Goal: Task Accomplishment & Management: Use online tool/utility

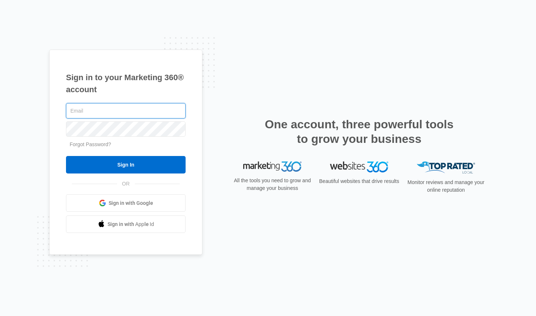
type input "[EMAIL_ADDRESS][DOMAIN_NAME]"
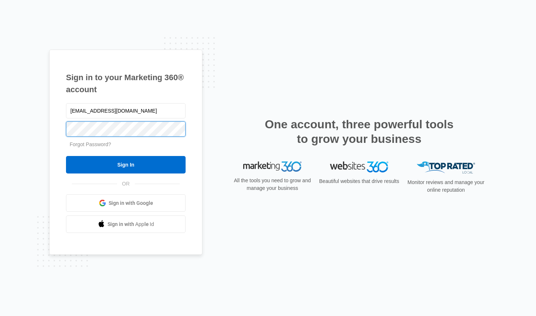
click at [126, 165] on input "Sign In" at bounding box center [126, 165] width 120 height 18
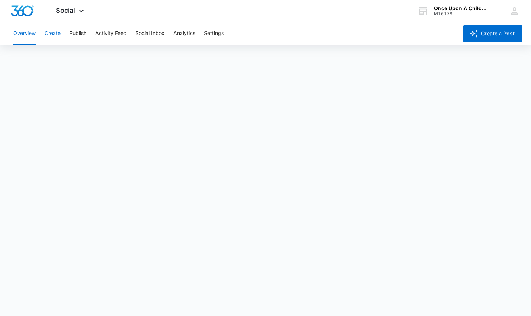
click at [58, 34] on button "Create" at bounding box center [53, 33] width 16 height 23
click at [31, 32] on button "Overview" at bounding box center [24, 33] width 23 height 23
click at [80, 30] on button "Publish" at bounding box center [77, 33] width 17 height 23
click at [28, 55] on button "Calendar" at bounding box center [24, 56] width 22 height 20
click at [61, 57] on button "Schedules" at bounding box center [55, 56] width 25 height 20
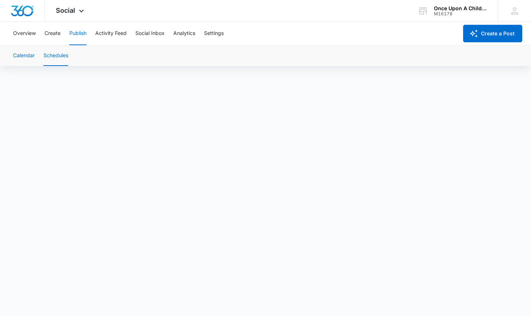
click at [23, 55] on button "Calendar" at bounding box center [24, 56] width 22 height 20
click at [21, 32] on button "Overview" at bounding box center [24, 33] width 23 height 23
click at [54, 32] on button "Create" at bounding box center [53, 33] width 16 height 23
click at [75, 31] on button "Publish" at bounding box center [77, 33] width 17 height 23
